Goal: Find specific page/section: Find specific page/section

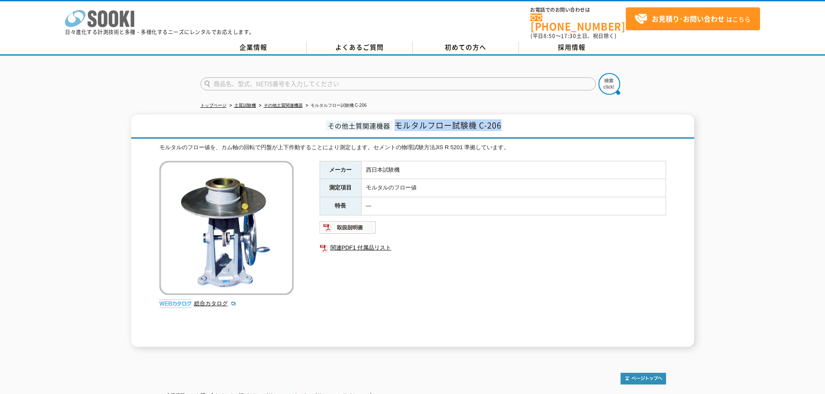
click at [84, 26] on icon "株式会社 ソーキ" at bounding box center [99, 18] width 69 height 17
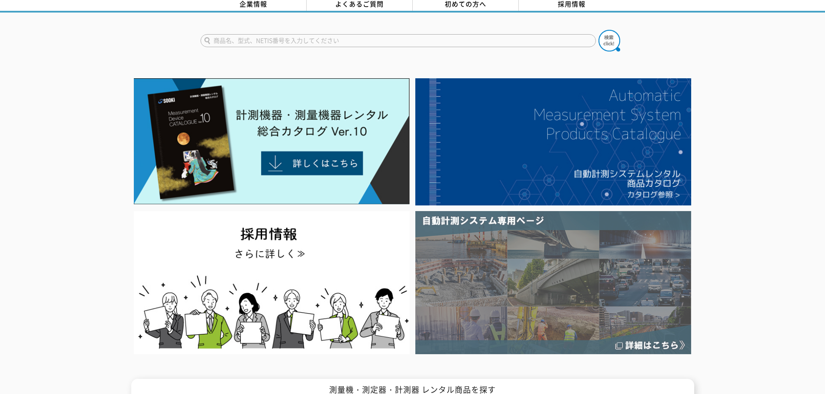
scroll to position [87, 0]
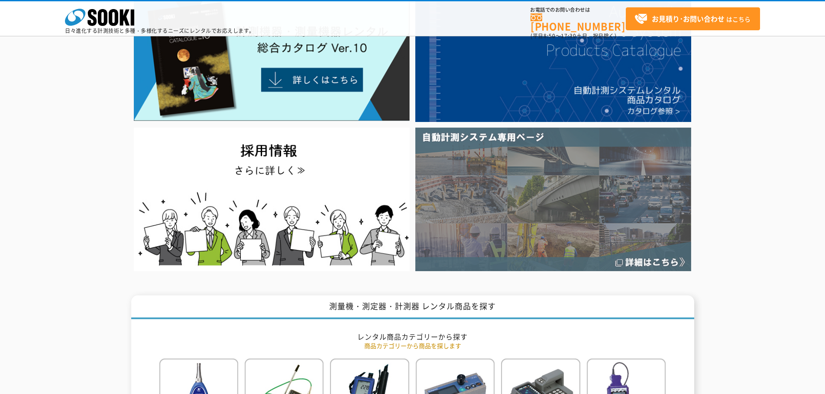
click at [539, 232] on img at bounding box center [553, 199] width 276 height 143
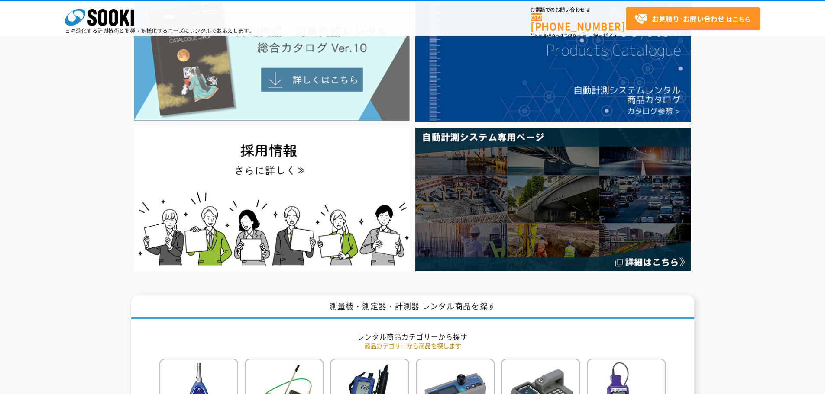
scroll to position [0, 0]
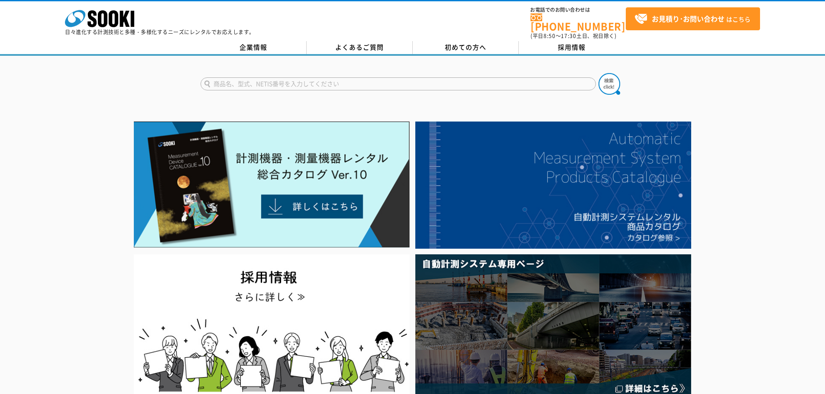
click at [243, 78] on input "text" at bounding box center [397, 84] width 395 height 13
type input "Holfee"
click at [598, 73] on button at bounding box center [609, 84] width 22 height 22
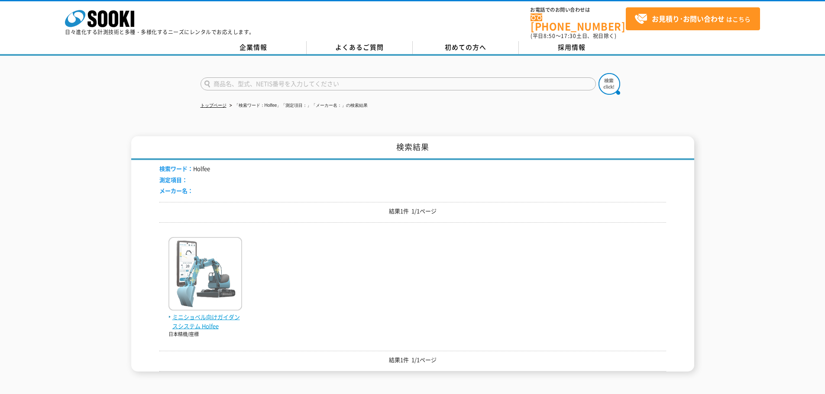
click at [192, 315] on span "ミニショベル向けガイダンスシステム Holfee" at bounding box center [205, 322] width 74 height 18
click at [232, 317] on span "ミニショベル向けガイダンスシステム Holfee" at bounding box center [205, 322] width 74 height 18
click at [204, 317] on span "ミニショベル向けガイダンスシステム Holfee" at bounding box center [205, 322] width 74 height 18
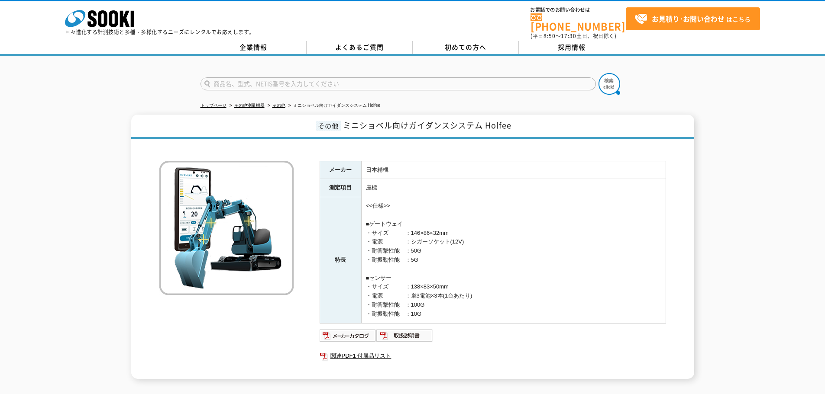
scroll to position [103, 0]
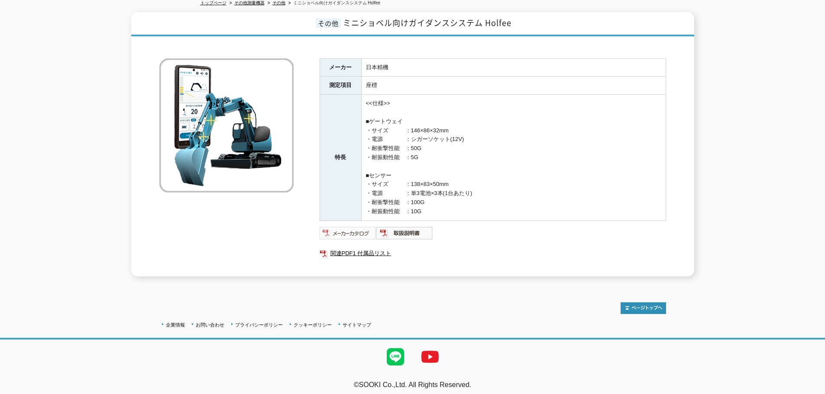
click at [351, 226] on img at bounding box center [348, 233] width 57 height 14
